Goal: Contribute content

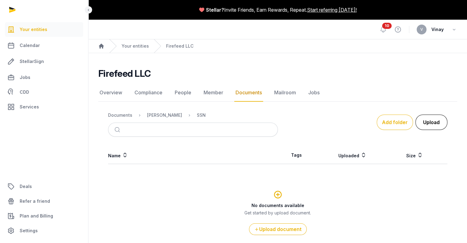
click at [429, 122] on button "Upload" at bounding box center [431, 121] width 32 height 15
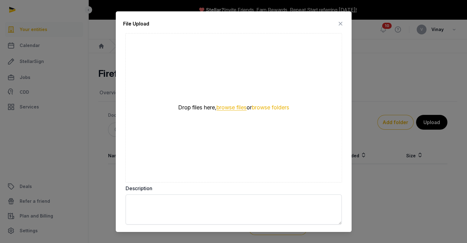
click at [231, 108] on button "browse files" at bounding box center [231, 108] width 30 height 6
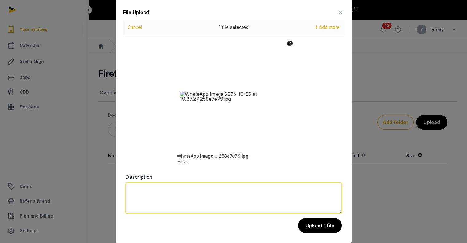
click at [171, 196] on textarea at bounding box center [234, 198] width 216 height 30
type textarea "***"
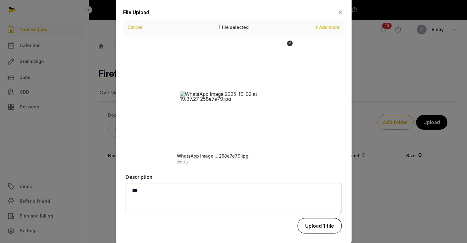
click at [317, 229] on button "Upload 1 file" at bounding box center [319, 225] width 44 height 15
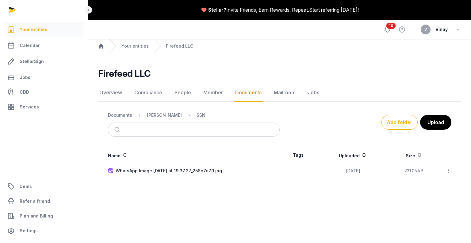
click at [386, 31] on icon at bounding box center [387, 29] width 7 height 7
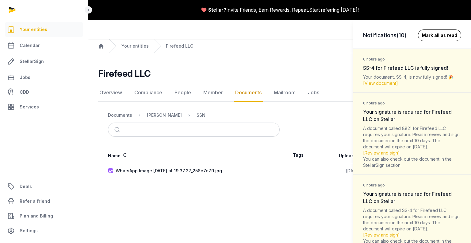
click at [426, 38] on button "Mark all as read" at bounding box center [439, 35] width 43 height 12
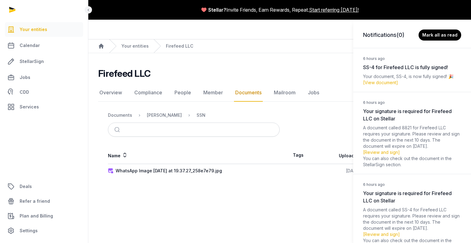
click at [299, 22] on div "Notifications (0) [PERSON_NAME] all as read 6 hours ago SS-4 for Firefeed LLC i…" at bounding box center [235, 121] width 471 height 243
